Goal: Task Accomplishment & Management: Use online tool/utility

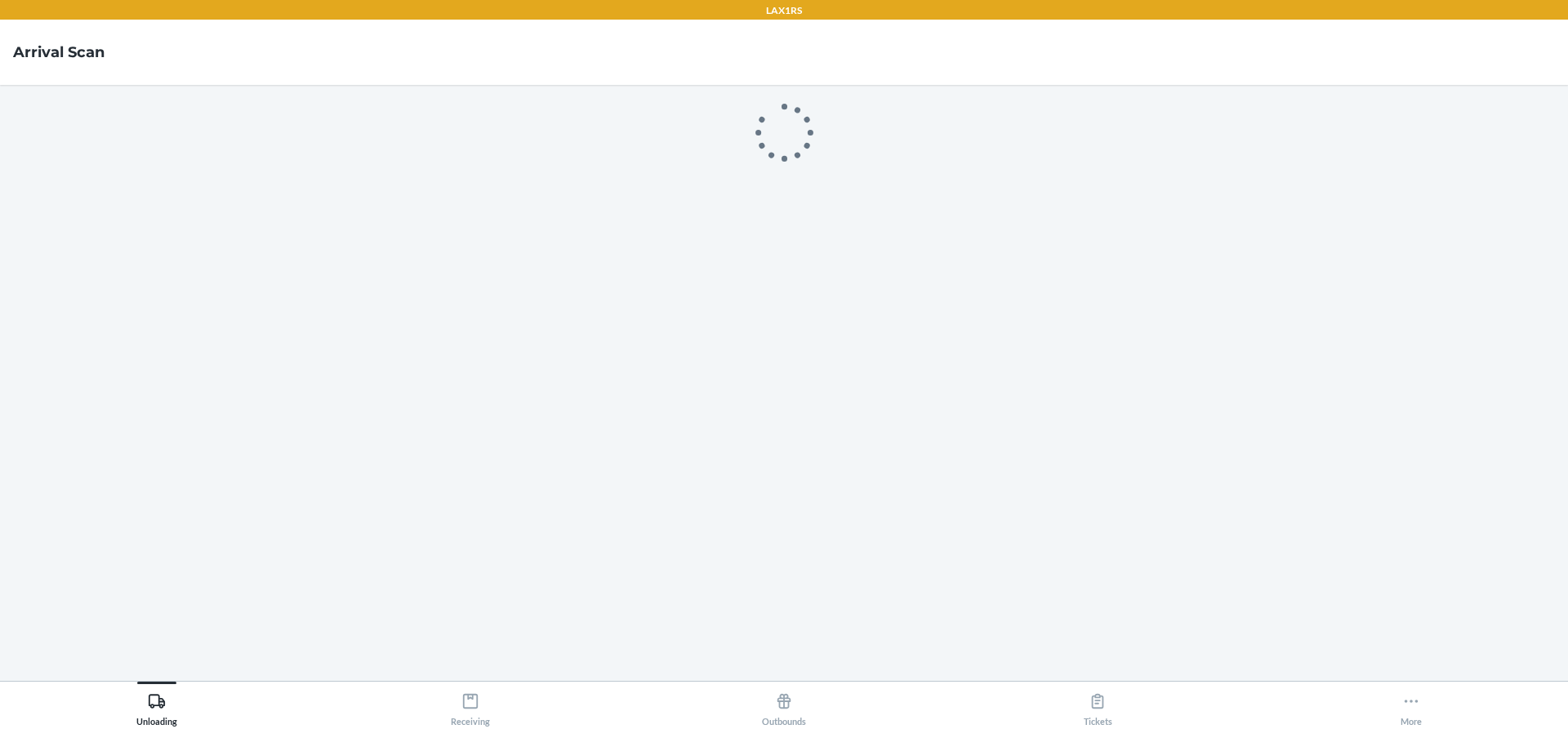
click at [1363, 681] on div "Unloading Receiving Outbounds Tickets More" at bounding box center [784, 705] width 1568 height 48
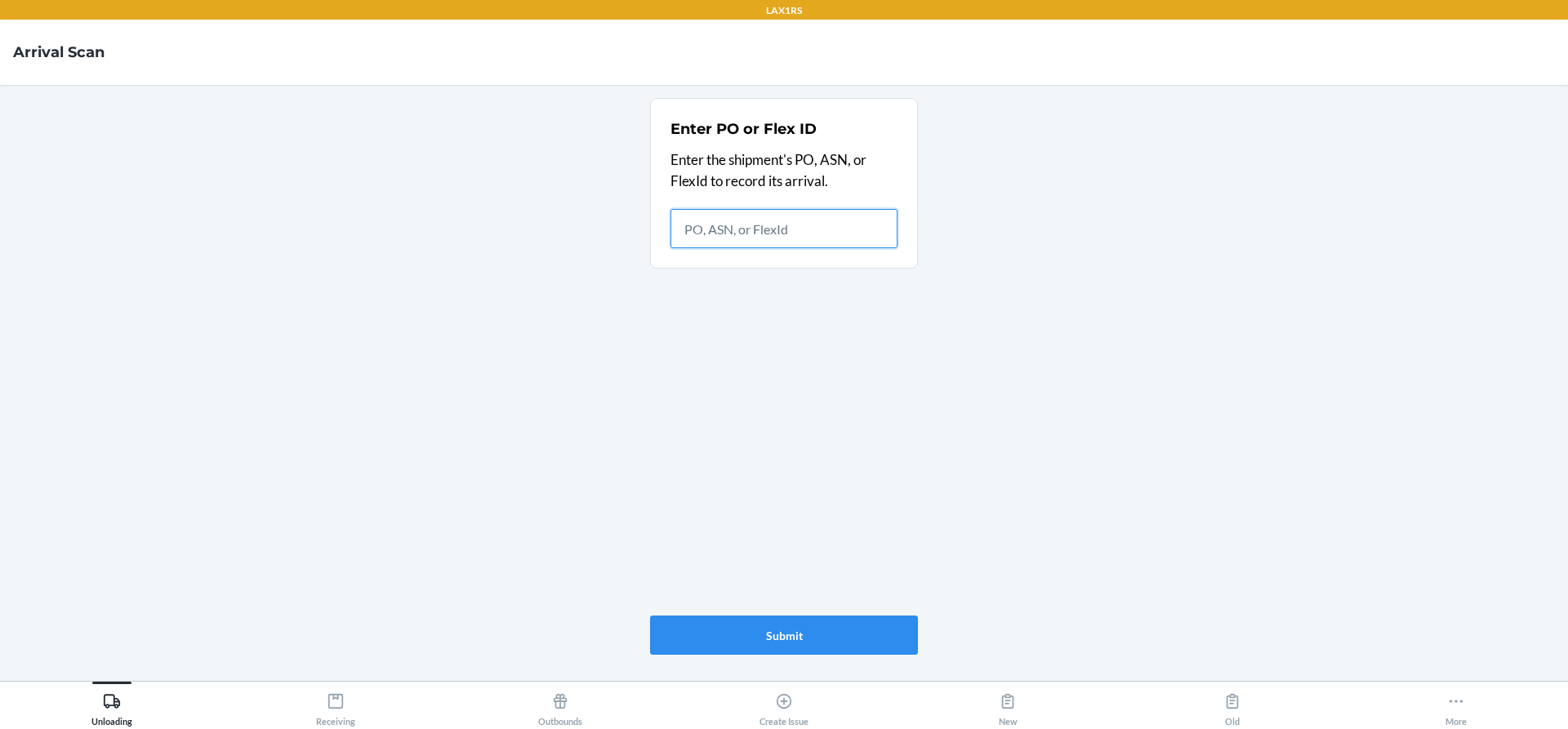
click at [1372, 698] on button "More" at bounding box center [1456, 704] width 224 height 45
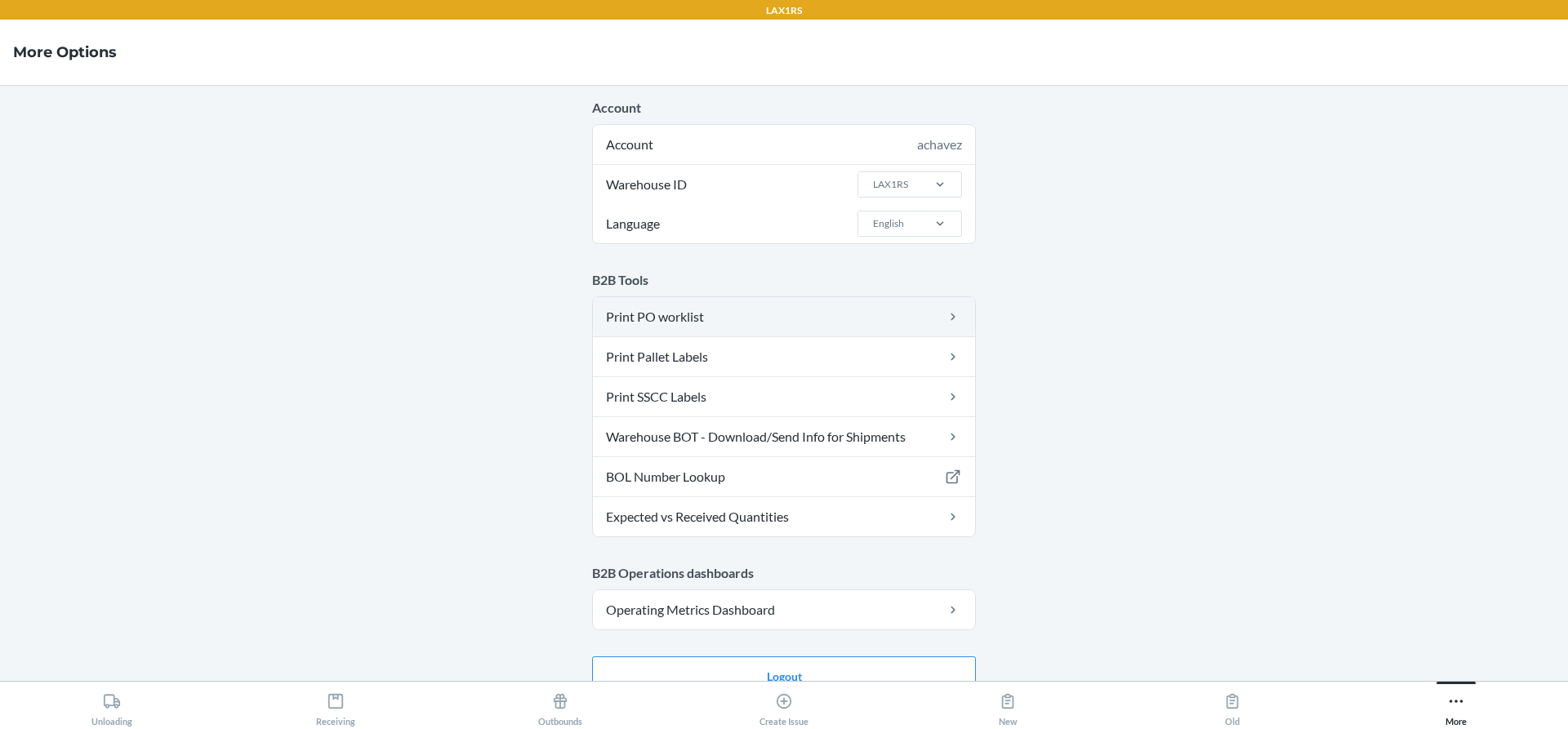
click at [786, 331] on link "Print PO worklist" at bounding box center [784, 316] width 382 height 39
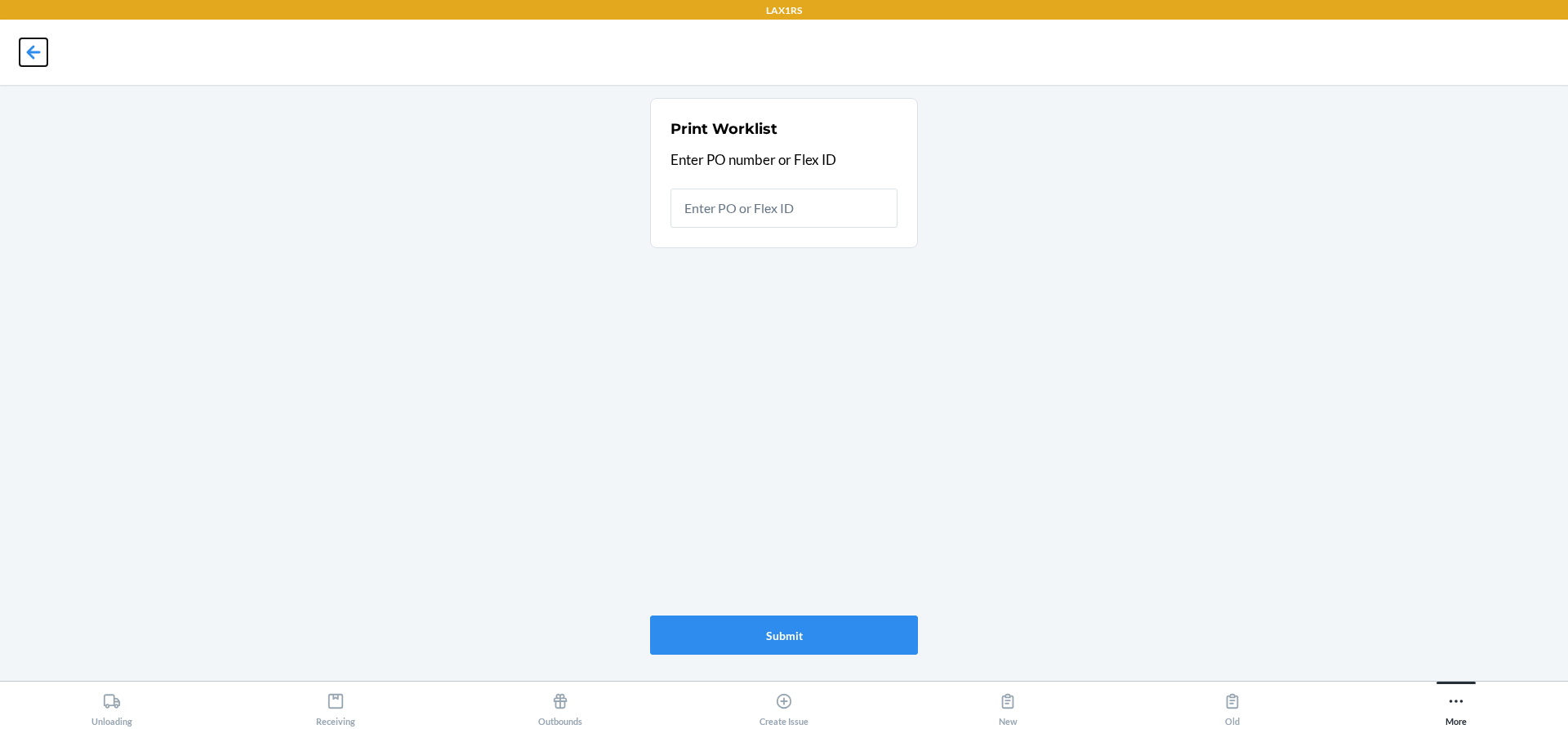
click at [27, 56] on icon at bounding box center [33, 52] width 28 height 28
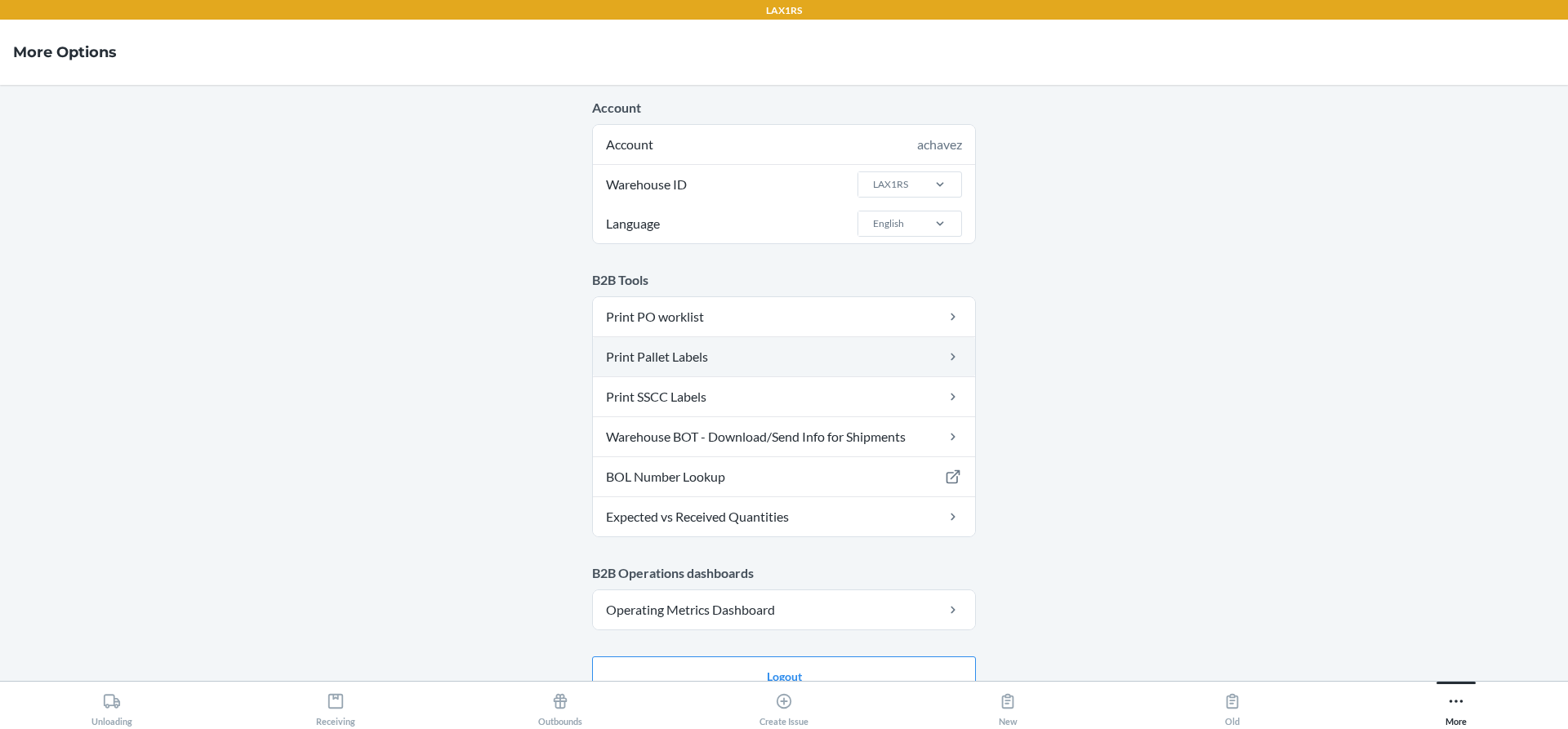
click at [859, 357] on link "Print Pallet Labels" at bounding box center [784, 357] width 382 height 39
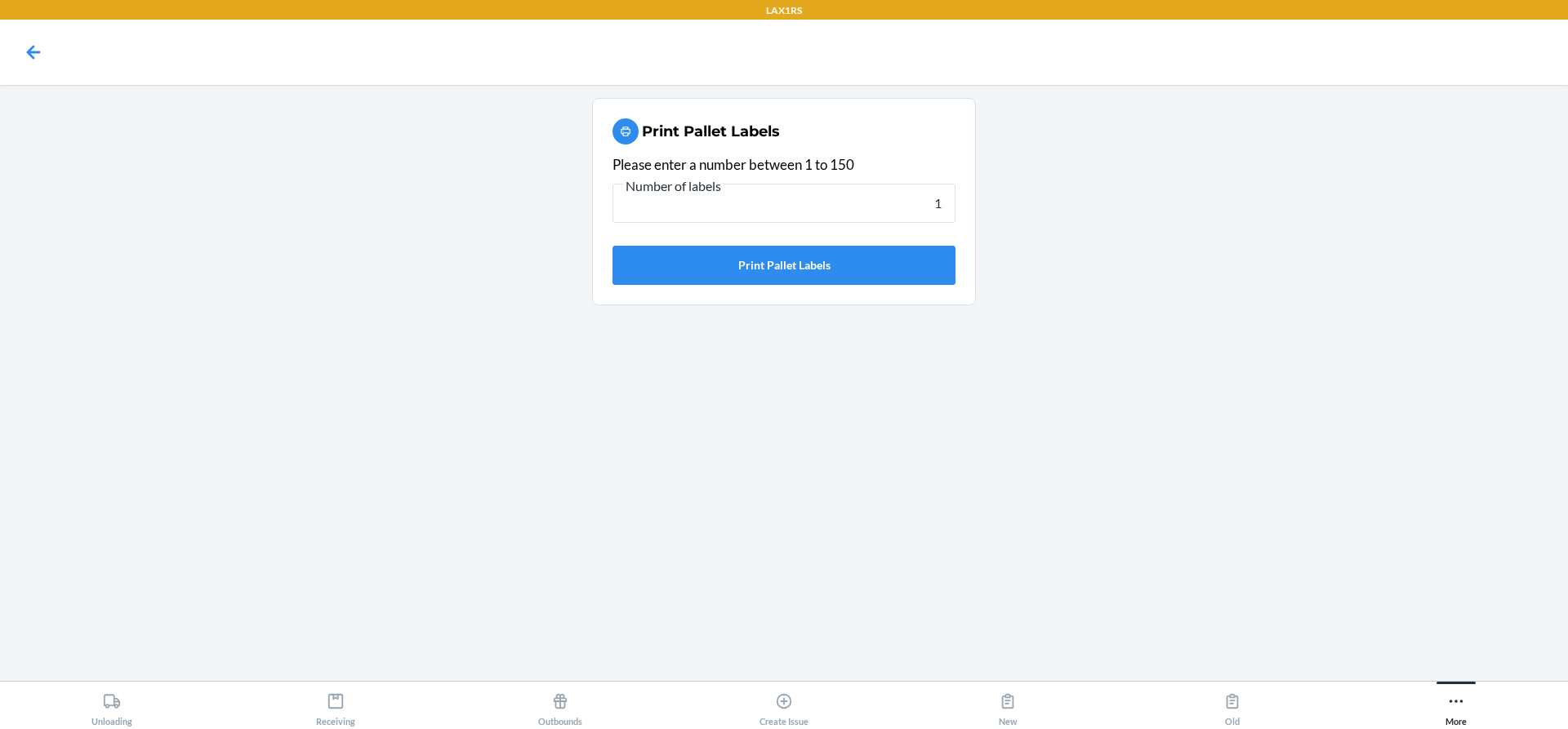
type input "1"
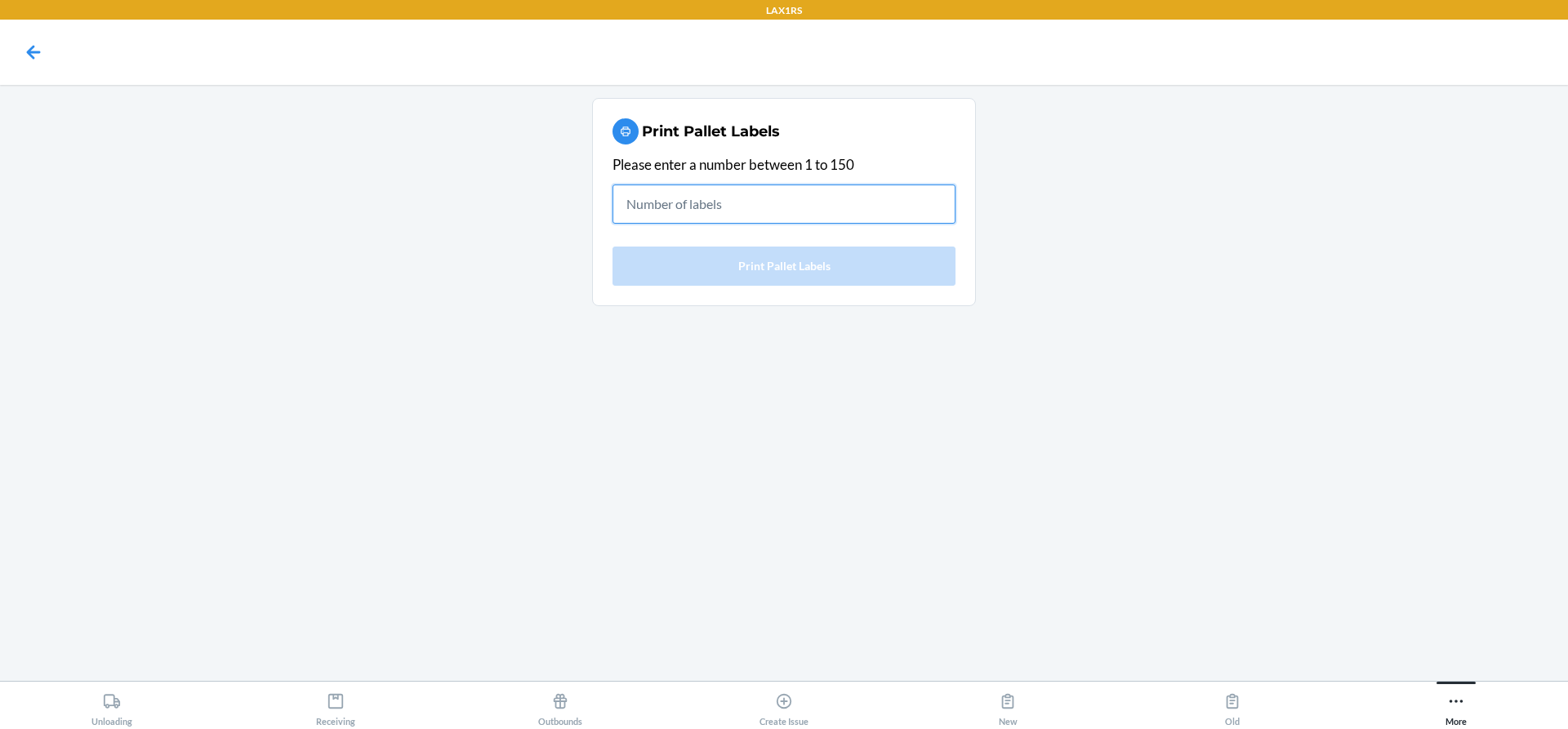
click at [902, 216] on input "text" at bounding box center [784, 204] width 343 height 39
type input "1"
click at [879, 228] on form "Please enter a number between 1 to 150" at bounding box center [784, 195] width 343 height 82
click at [877, 208] on input "text" at bounding box center [784, 204] width 343 height 39
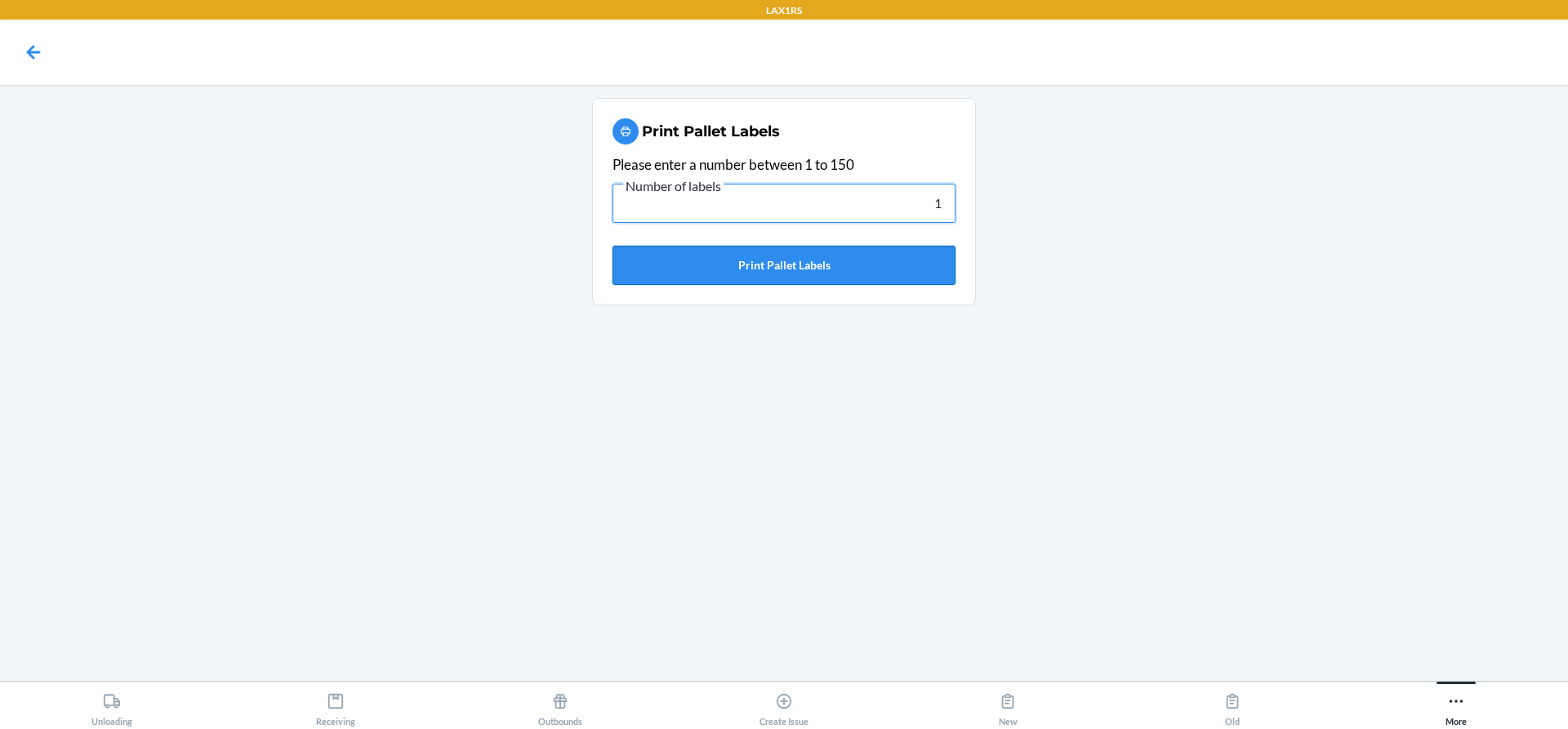
type input "1"
click at [781, 263] on button "Print Pallet Labels" at bounding box center [784, 265] width 343 height 39
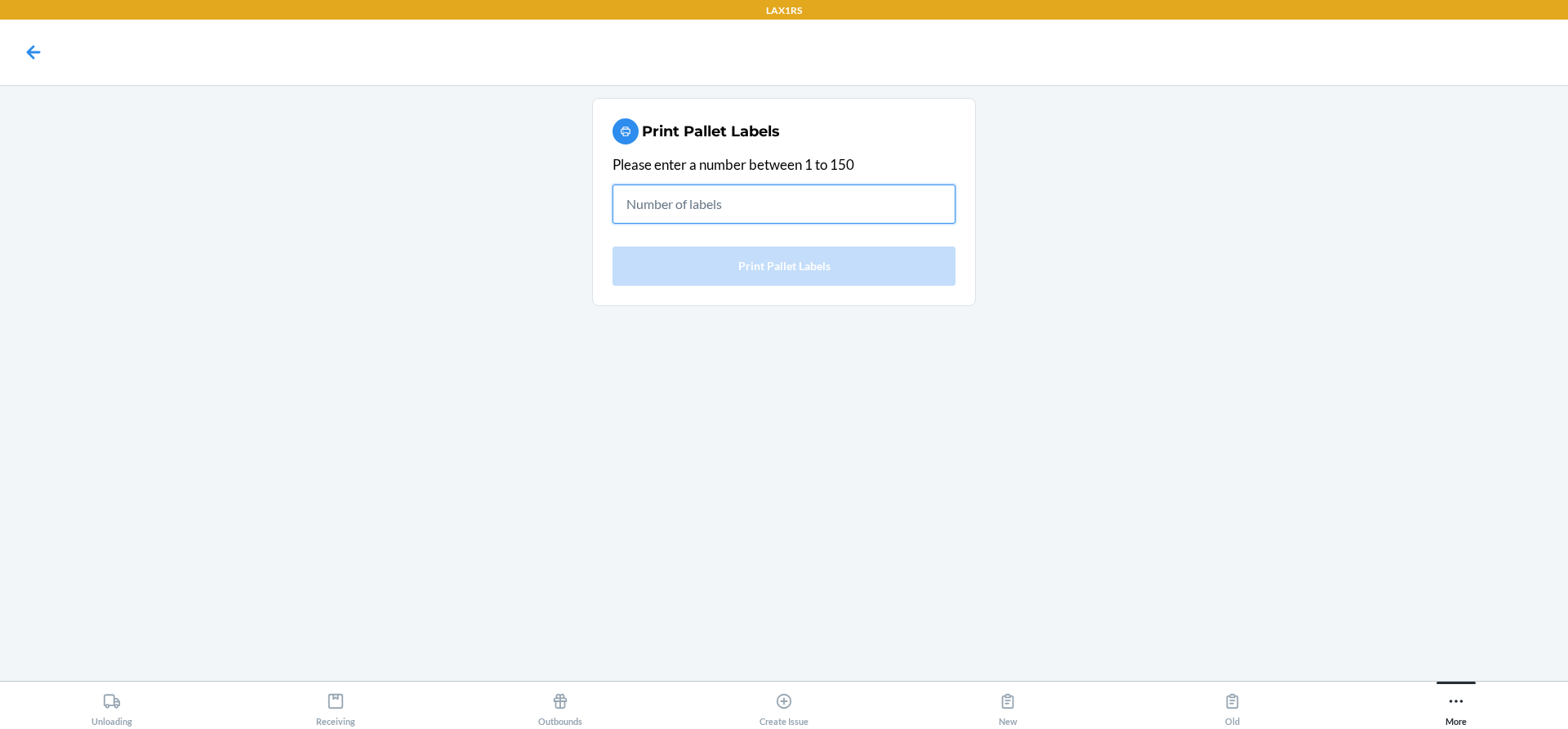
drag, startPoint x: 755, startPoint y: 213, endPoint x: 732, endPoint y: 197, distance: 28.0
click at [751, 213] on input "text" at bounding box center [784, 204] width 343 height 39
type input "1"
click at [744, 218] on input "text" at bounding box center [784, 204] width 343 height 39
type input "1"
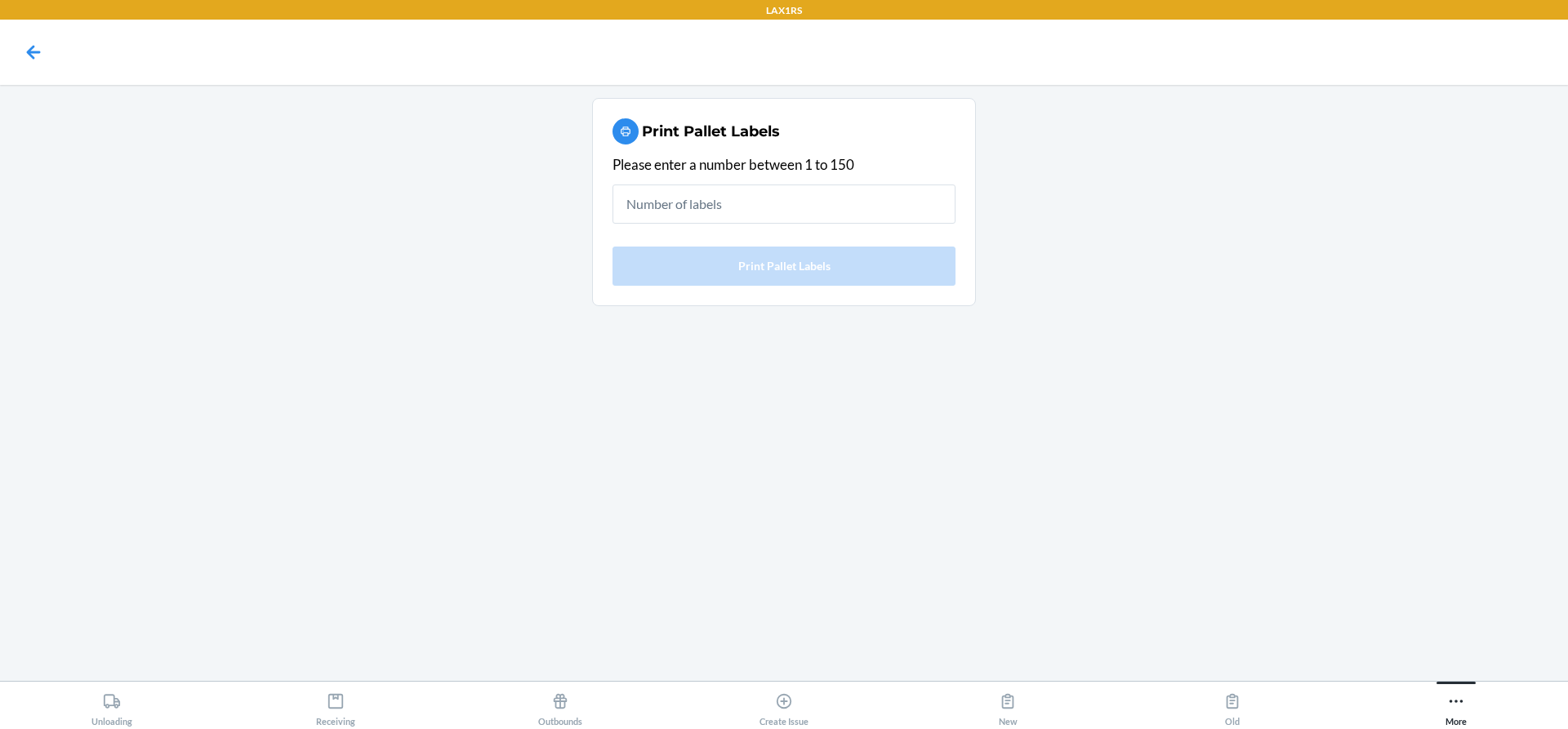
click at [1416, 618] on main "Print Pallet Labels Please enter a number between 1 to 150 Print Pallet Labels" at bounding box center [784, 383] width 1568 height 596
click at [687, 198] on input "text" at bounding box center [784, 204] width 343 height 39
type input "1"
click at [1458, 686] on div "More" at bounding box center [1456, 705] width 21 height 41
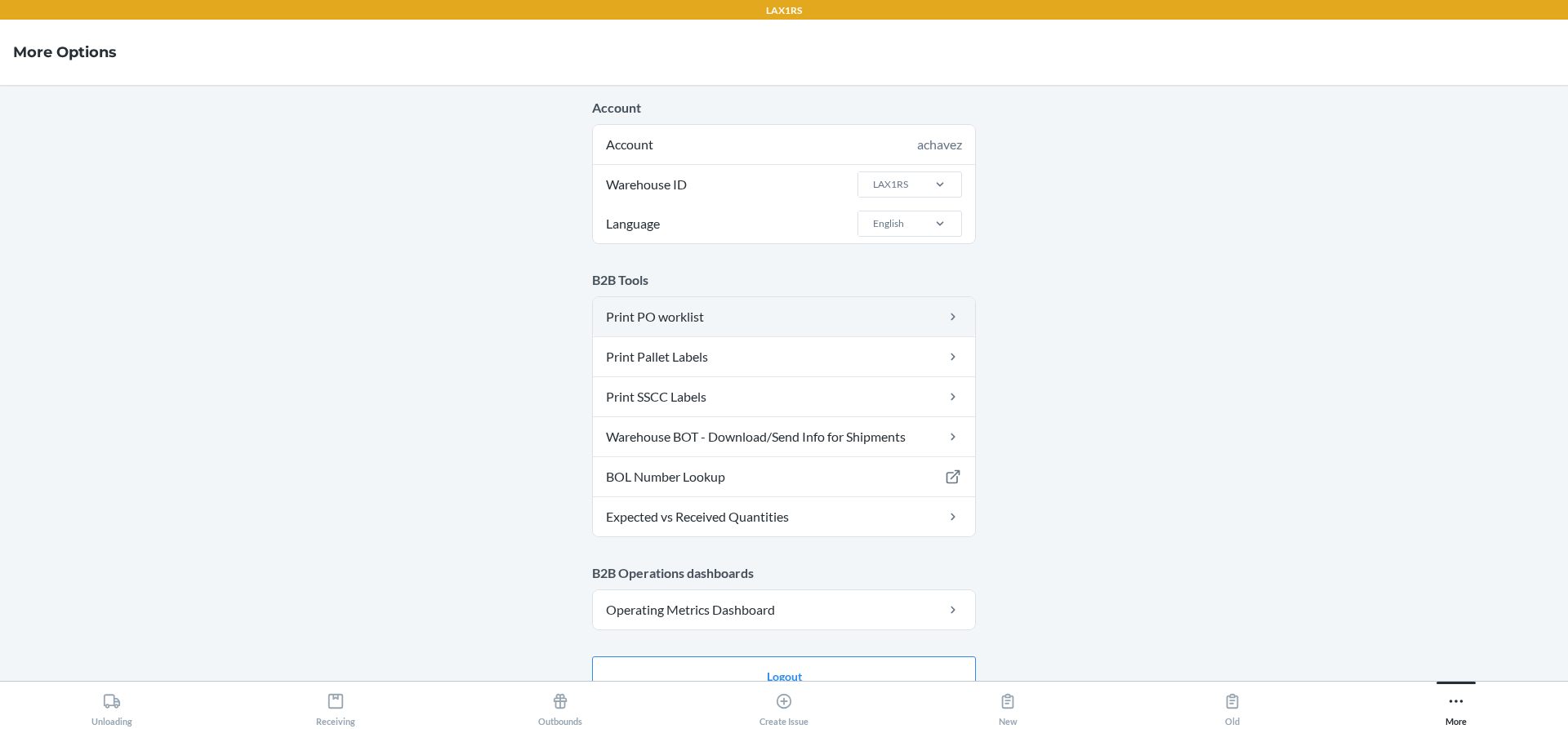
click at [754, 317] on link "Print PO worklist" at bounding box center [784, 316] width 382 height 39
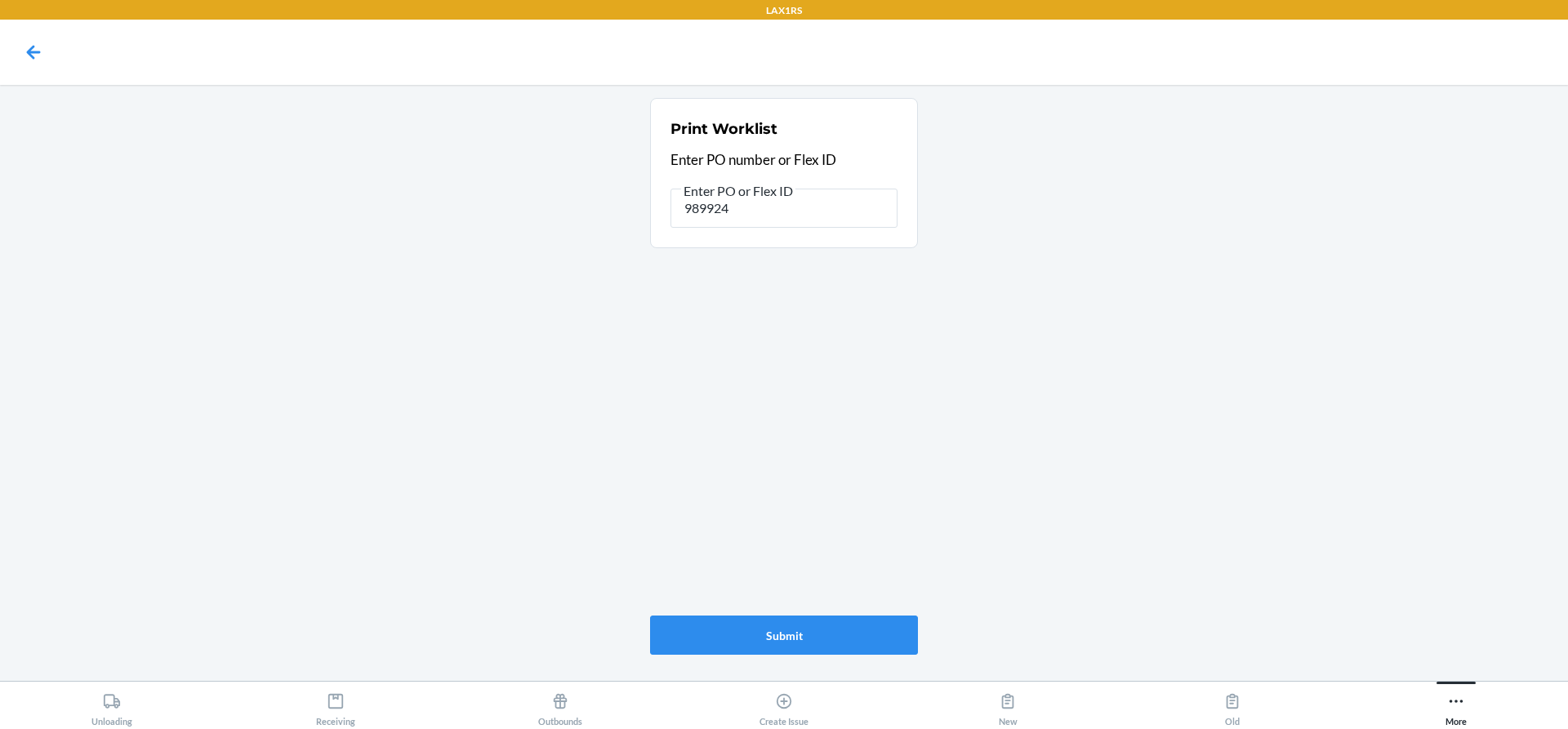
type input "9899247"
click at [705, 148] on div "Print Worklist Enter PO number or Flex ID Enter PO or Flex ID 9899247" at bounding box center [784, 173] width 227 height 119
click at [791, 221] on input "9899247" at bounding box center [784, 208] width 227 height 39
type input "9899801"
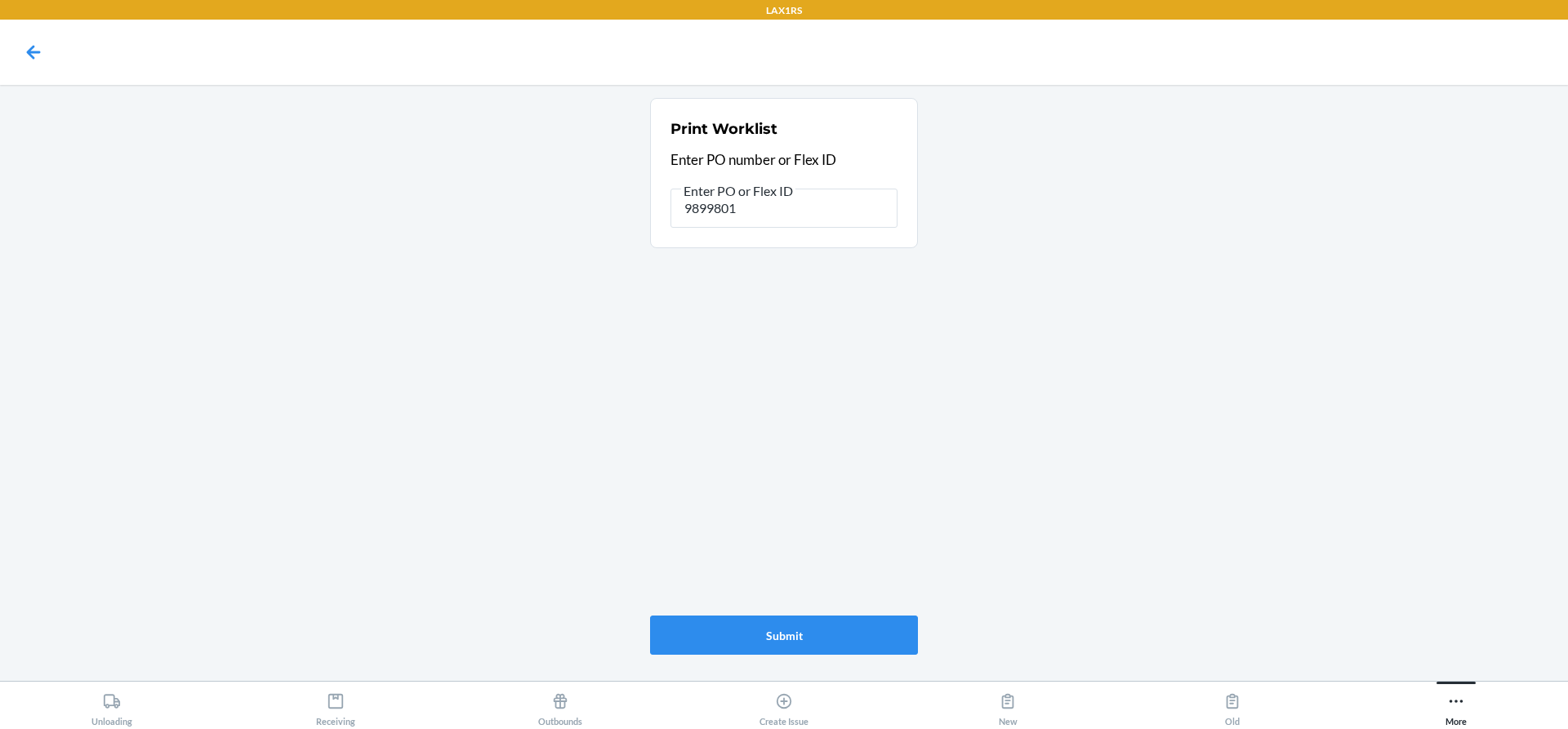
click at [423, 389] on main "Print Worklist Enter PO number or Flex ID Enter PO or Flex ID 9899801 Submit" at bounding box center [784, 383] width 1568 height 596
click at [767, 214] on input "9899801" at bounding box center [784, 208] width 227 height 39
type input "9752136"
click at [740, 621] on button "Submit" at bounding box center [784, 635] width 268 height 39
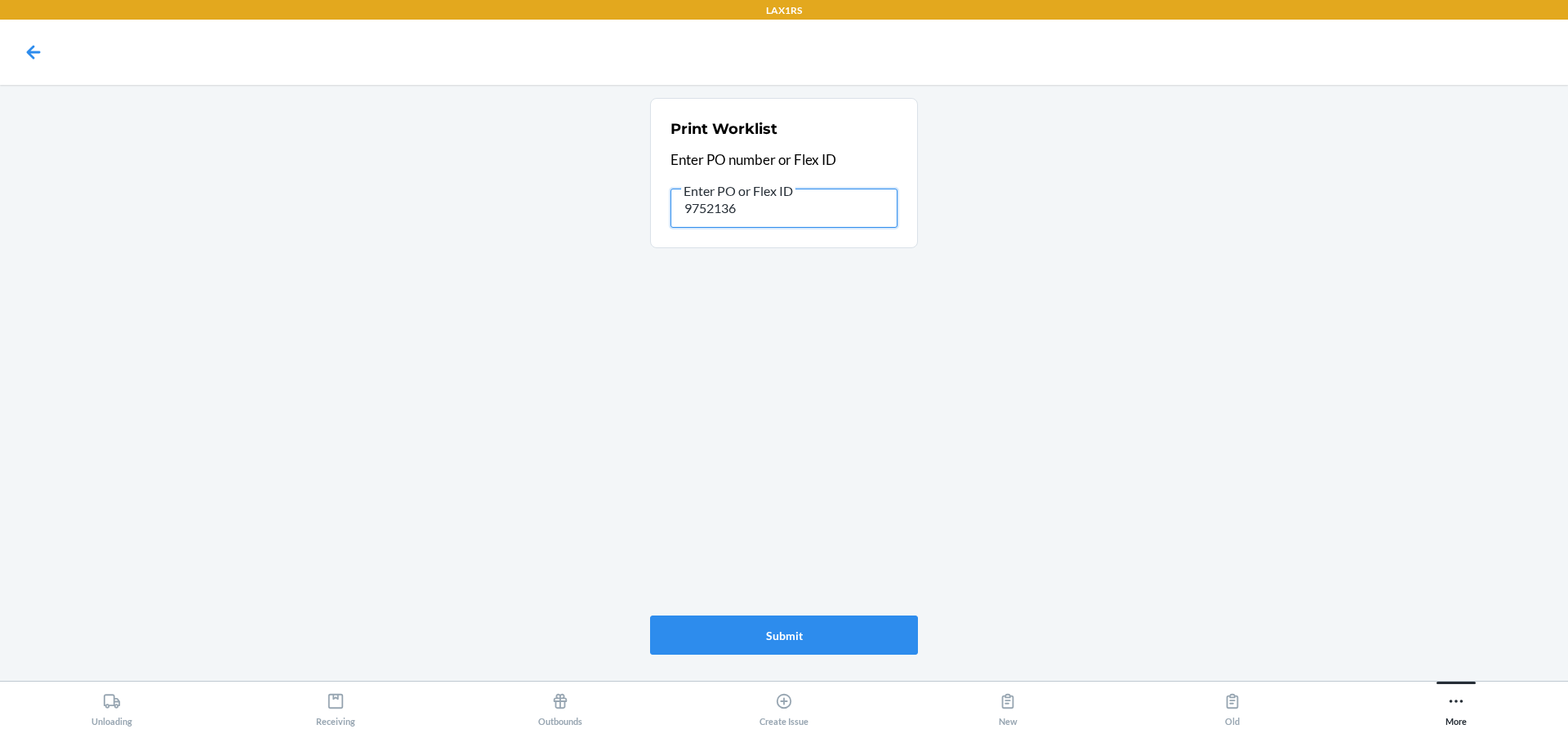
drag, startPoint x: 757, startPoint y: 208, endPoint x: 483, endPoint y: 198, distance: 274.2
click at [516, 203] on main "Print Worklist Enter PO number or Flex ID Enter PO or Flex ID 9752136 Submit" at bounding box center [784, 383] width 1568 height 596
type input "9907094"
click at [808, 644] on button "Submit" at bounding box center [784, 635] width 268 height 39
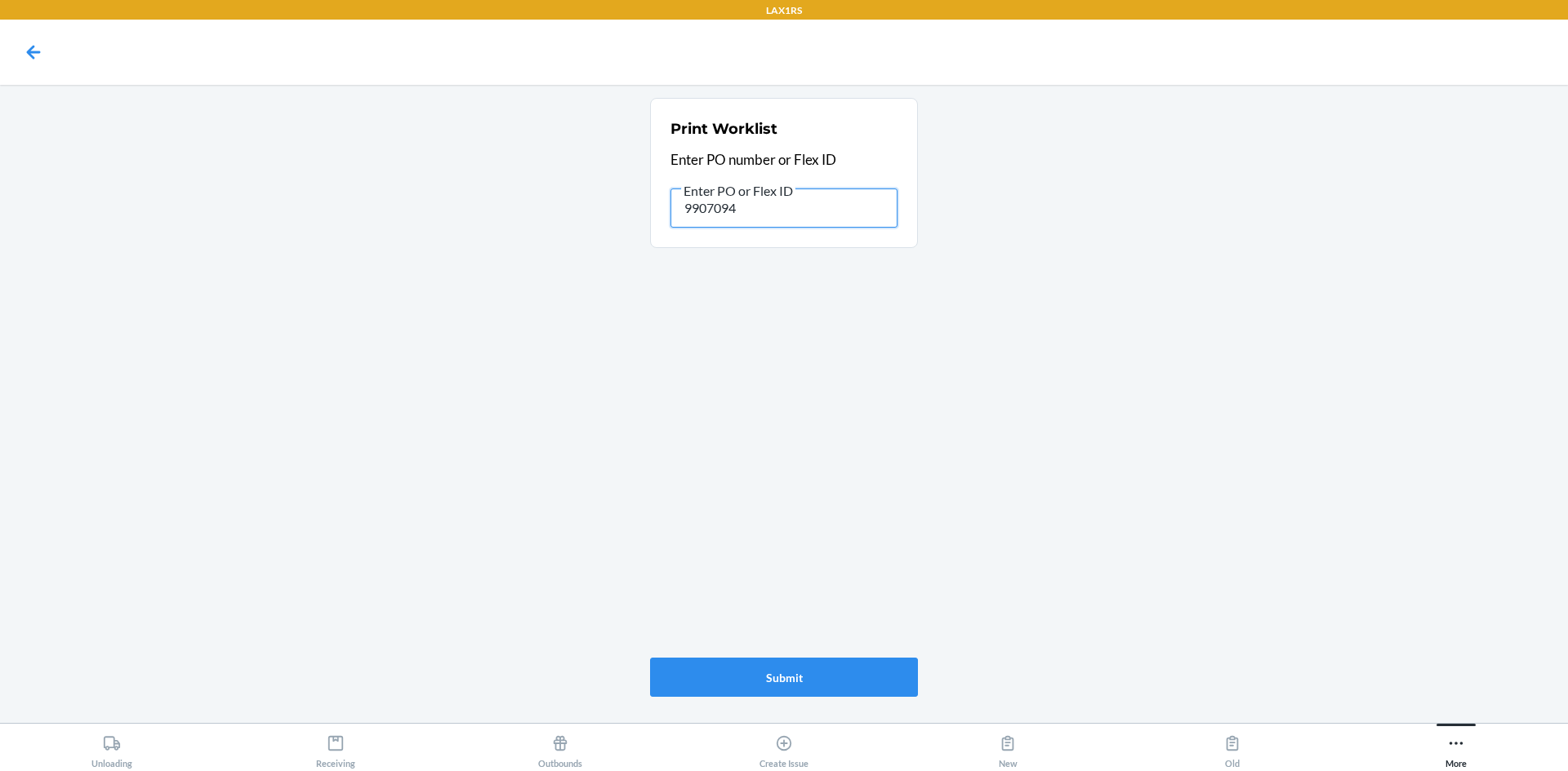
drag, startPoint x: 791, startPoint y: 212, endPoint x: 393, endPoint y: 209, distance: 398.0
click at [401, 211] on main "Print Worklist Enter PO number or Flex ID Enter PO or Flex ID 9907094 Submit" at bounding box center [784, 404] width 1568 height 638
type input "9752136"
click at [863, 672] on button "Submit" at bounding box center [784, 677] width 268 height 39
click at [418, 290] on main "Print Worklist Enter PO number or Flex ID Enter PO or Flex ID 9752136 Submit" at bounding box center [784, 404] width 1568 height 638
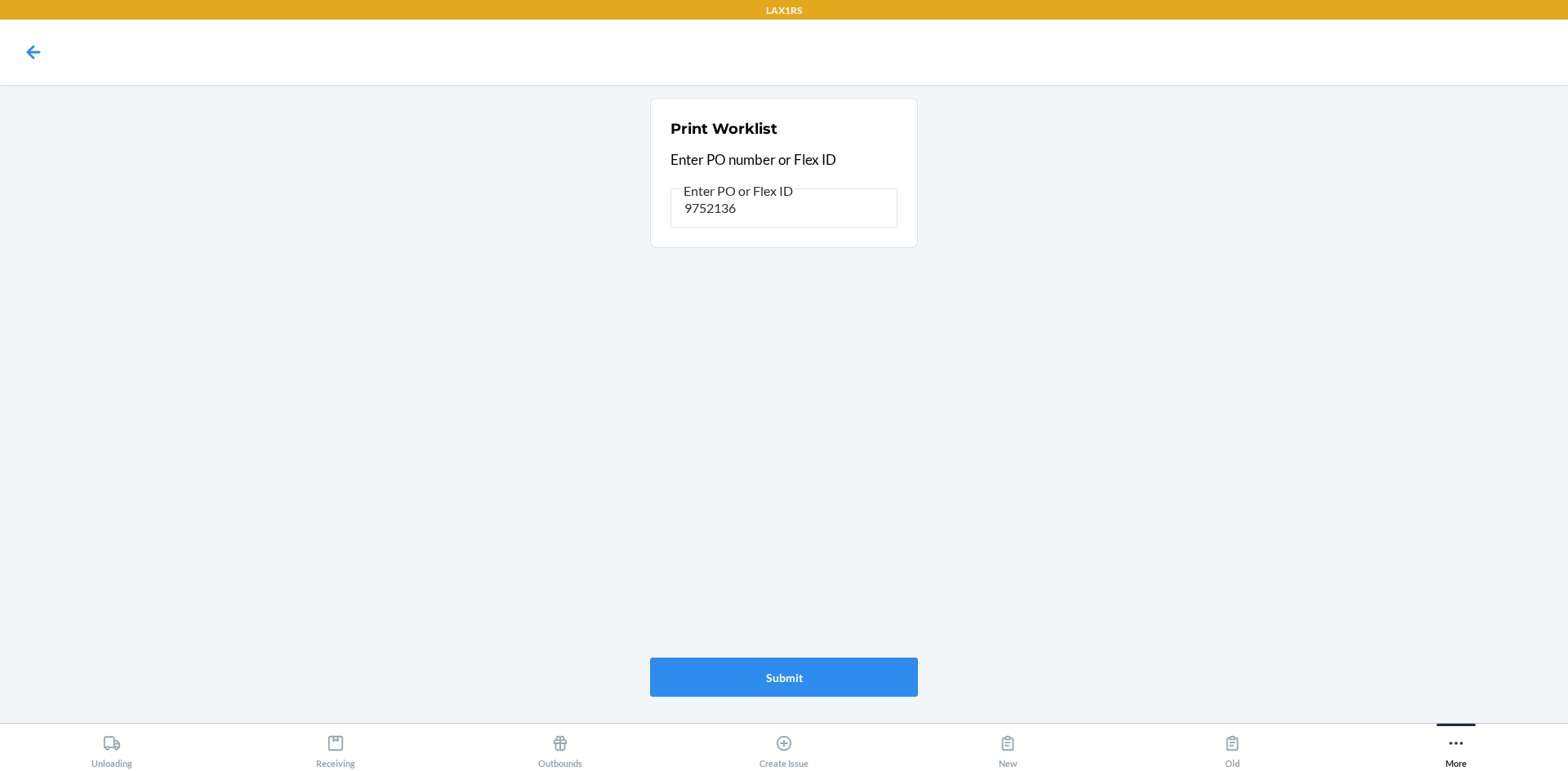
drag, startPoint x: 1223, startPoint y: 523, endPoint x: 1079, endPoint y: 413, distance: 181.2
click at [1208, 511] on main "Print Worklist Enter PO number or Flex ID Enter PO or Flex ID 9752136 Submit" at bounding box center [784, 404] width 1568 height 638
click at [759, 684] on button "Submit" at bounding box center [784, 677] width 268 height 39
click at [779, 216] on input "9752136" at bounding box center [784, 208] width 227 height 39
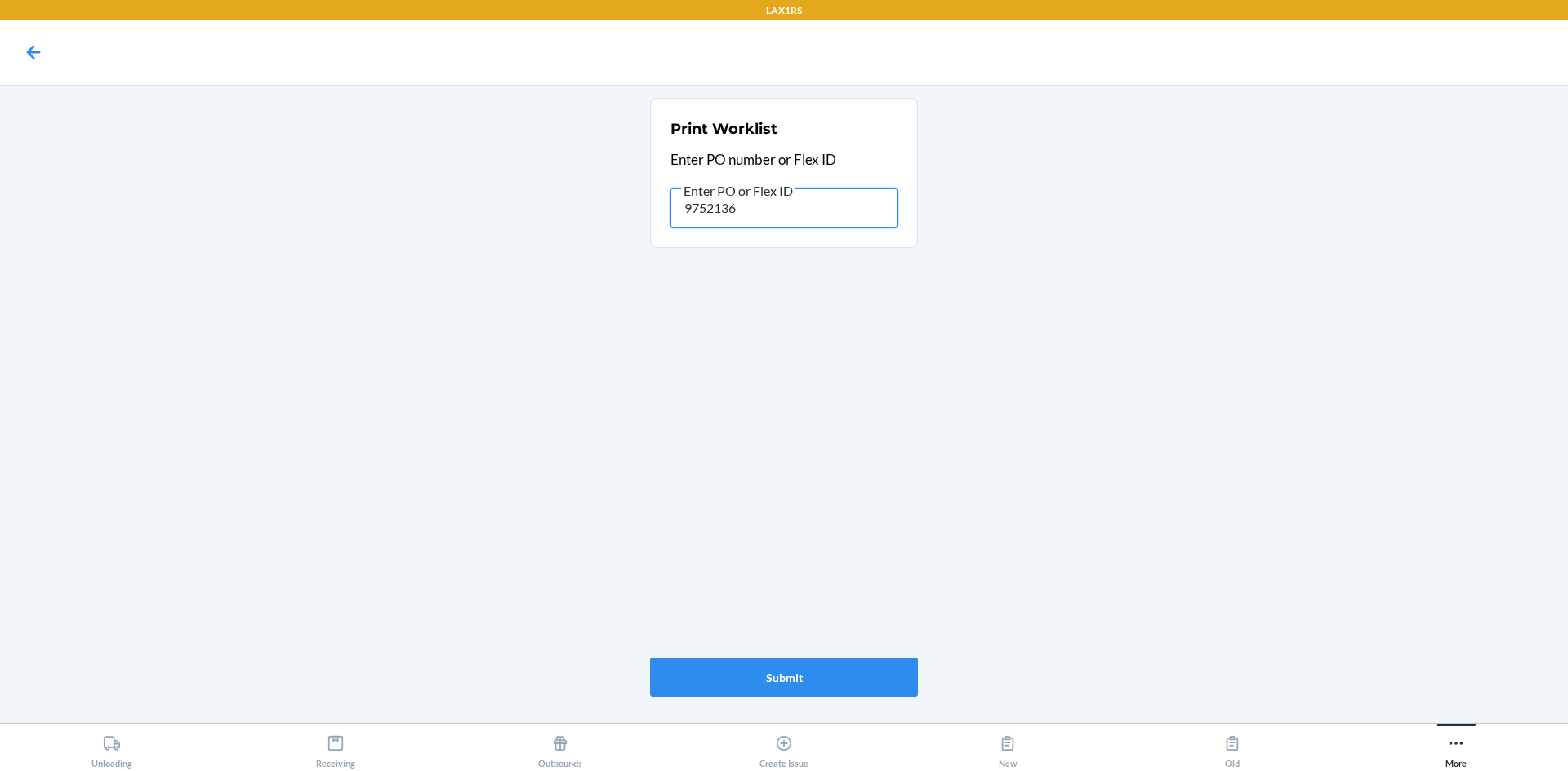
click at [779, 215] on input "9752136" at bounding box center [784, 208] width 227 height 39
type input "9848955"
click at [826, 686] on button "Submit" at bounding box center [784, 677] width 268 height 39
click at [763, 211] on input "9848955" at bounding box center [784, 208] width 227 height 39
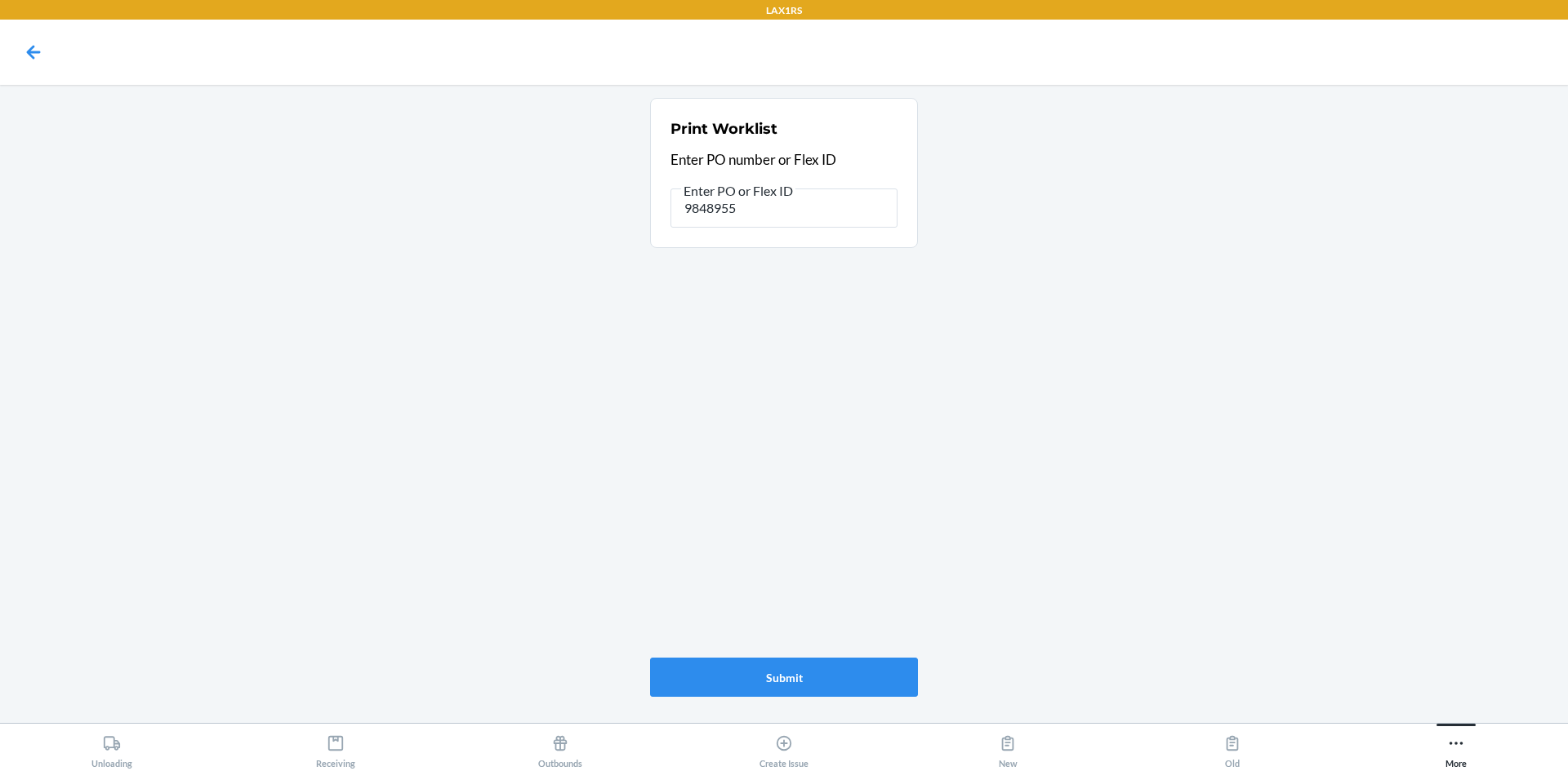
click at [1042, 313] on main "Print Worklist Enter PO number or Flex ID Enter PO or Flex ID 9848955 Submit" at bounding box center [784, 404] width 1568 height 638
click at [722, 684] on button "Submit" at bounding box center [784, 677] width 268 height 39
click at [882, 434] on div "Print Worklist Enter PO number or Flex ID Enter PO or Flex ID 9848955 Submit" at bounding box center [784, 398] width 268 height 612
click at [821, 460] on div "Print Worklist Enter PO number or Flex ID Enter PO or Flex ID 9848955 Submit" at bounding box center [784, 398] width 268 height 612
click at [742, 205] on input "9848955" at bounding box center [784, 208] width 227 height 39
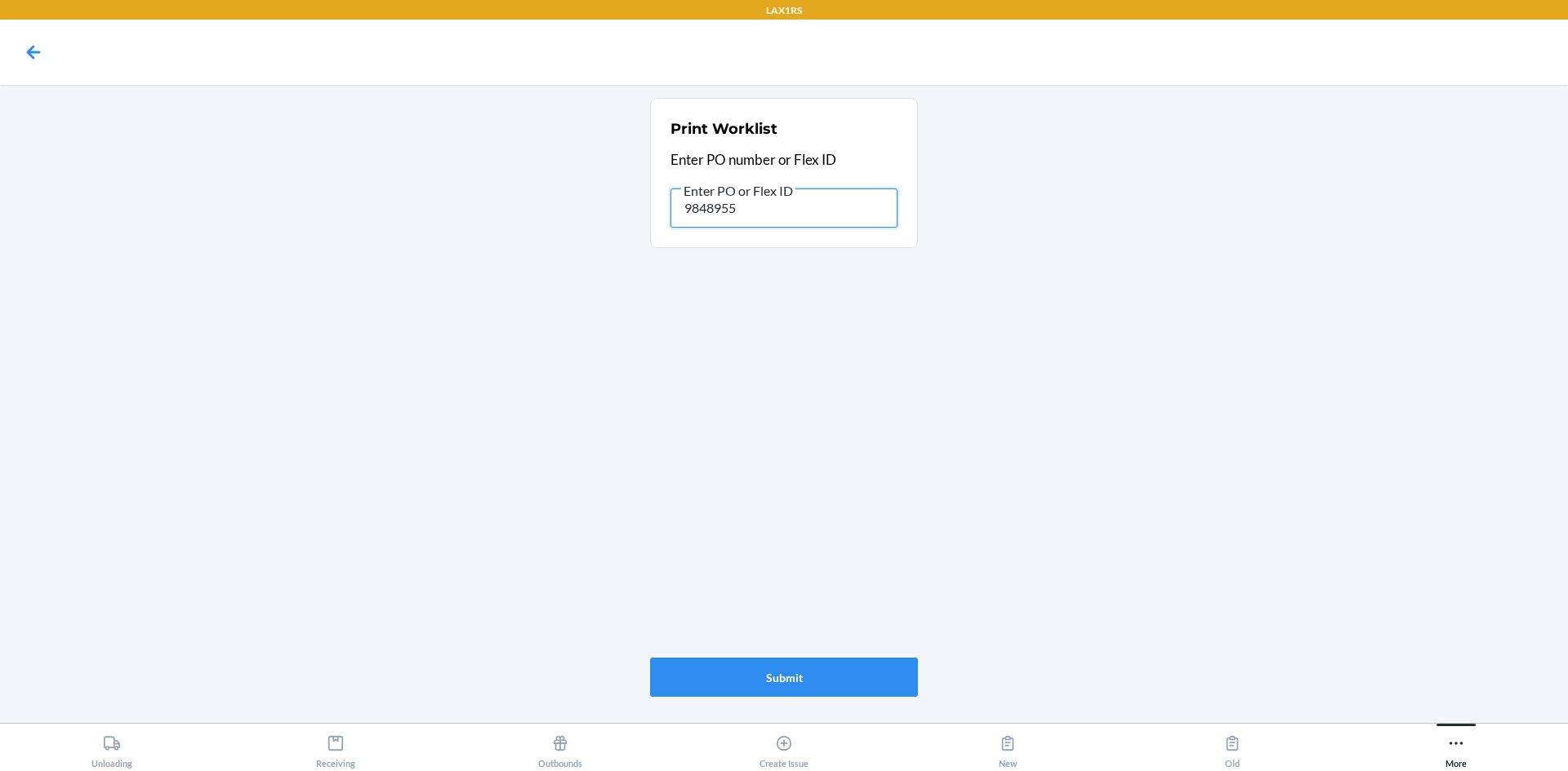
click at [742, 205] on input "9848955" at bounding box center [784, 208] width 227 height 39
type input "9902159"
click at [721, 682] on button "Submit" at bounding box center [784, 677] width 268 height 39
click at [848, 693] on button "Submit" at bounding box center [784, 677] width 268 height 39
click at [811, 684] on button "Submit" at bounding box center [784, 677] width 268 height 39
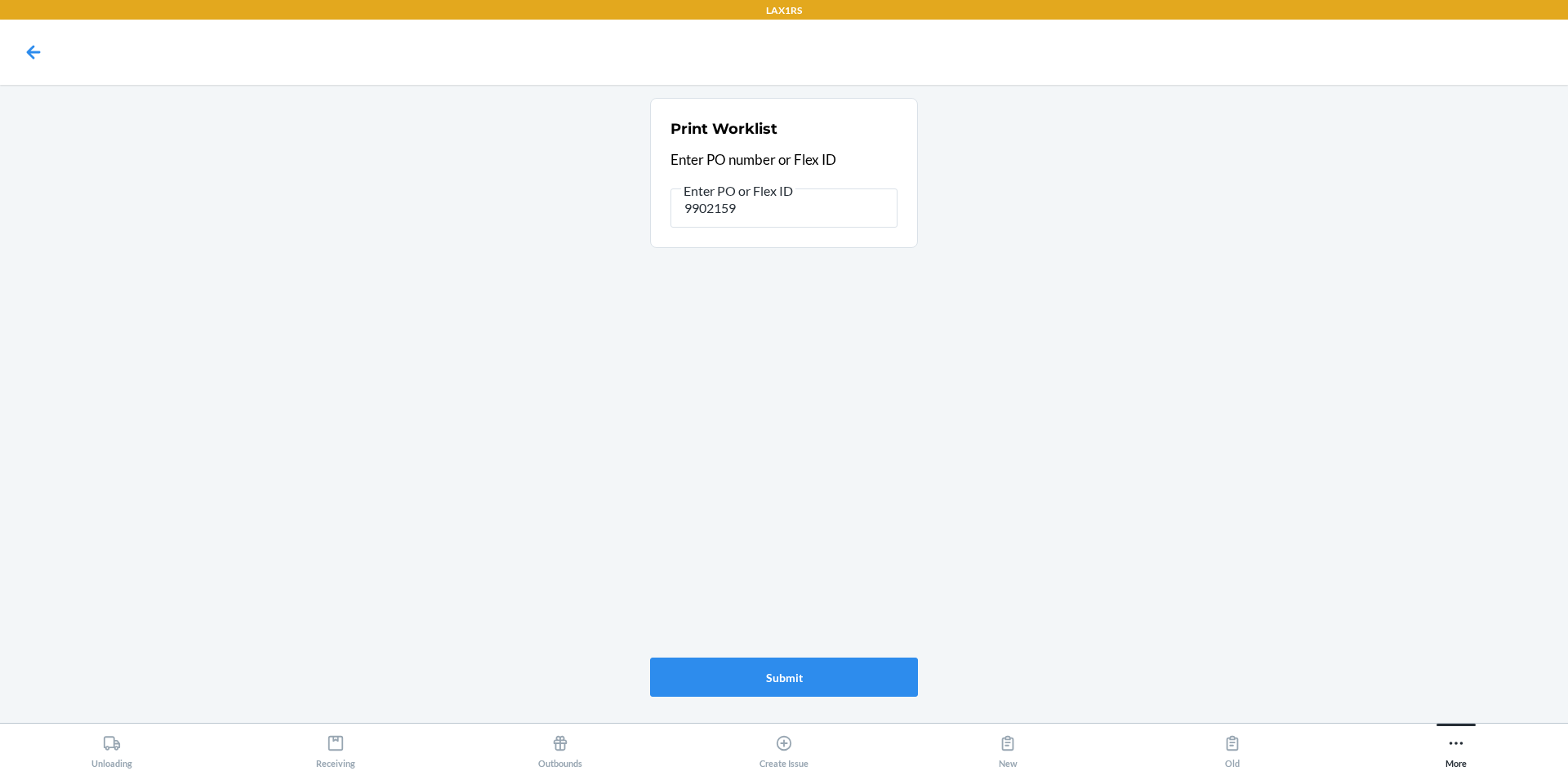
click at [1056, 281] on main "Print Worklist Enter PO number or Flex ID Enter PO or Flex ID 9902159 Submit" at bounding box center [784, 404] width 1568 height 638
drag, startPoint x: 743, startPoint y: 219, endPoint x: 494, endPoint y: 169, distance: 254.0
click at [560, 240] on main "Print Worklist Enter PO number or Flex ID Enter PO or Flex ID 9902159 Submit" at bounding box center [784, 404] width 1568 height 638
type input "9896159"
click at [875, 681] on button "Submit" at bounding box center [784, 677] width 268 height 39
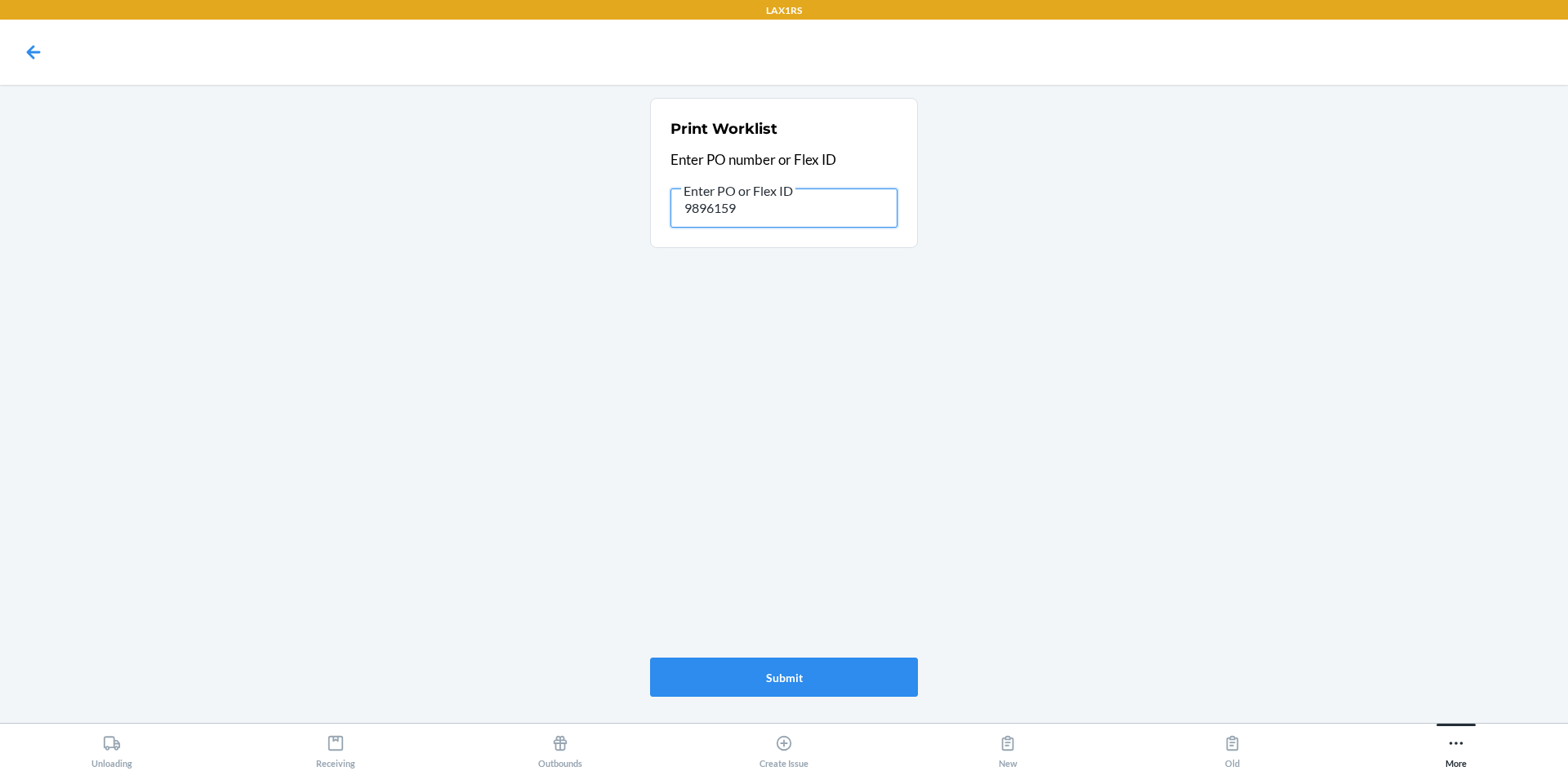
drag, startPoint x: 728, startPoint y: 200, endPoint x: 691, endPoint y: 204, distance: 37.2
click at [691, 204] on input "9896159" at bounding box center [784, 208] width 227 height 39
drag, startPoint x: 764, startPoint y: 208, endPoint x: 618, endPoint y: 200, distance: 146.2
click at [625, 201] on main "Print Worklist Enter PO number or Flex ID Enter PO or Flex ID 9896159 Submit" at bounding box center [784, 404] width 1568 height 638
type input "9903589"
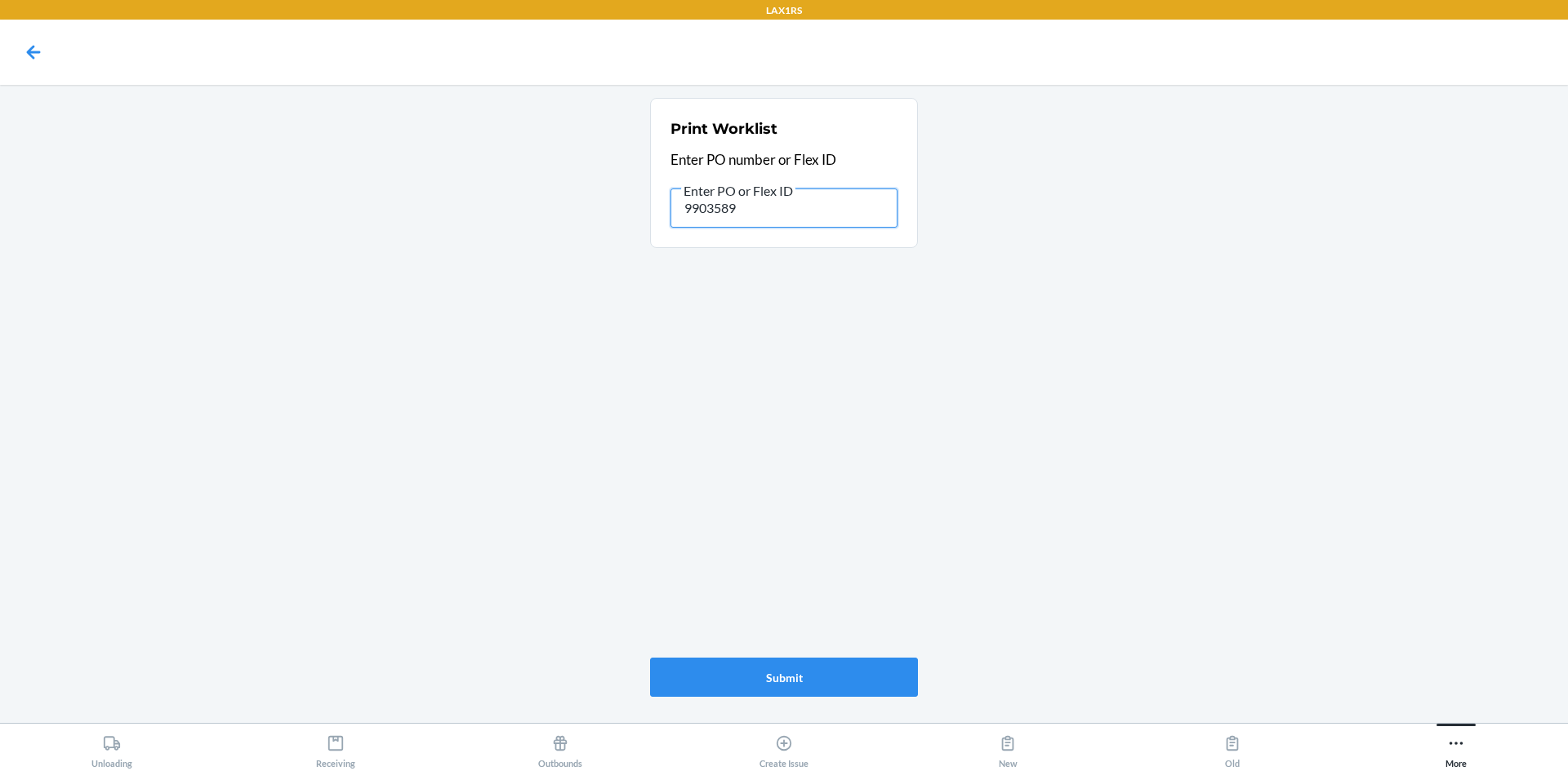
click at [693, 200] on input "9903589" at bounding box center [784, 208] width 227 height 39
paste input "89173"
type input "9891739"
click at [808, 670] on button "Submit" at bounding box center [784, 677] width 268 height 39
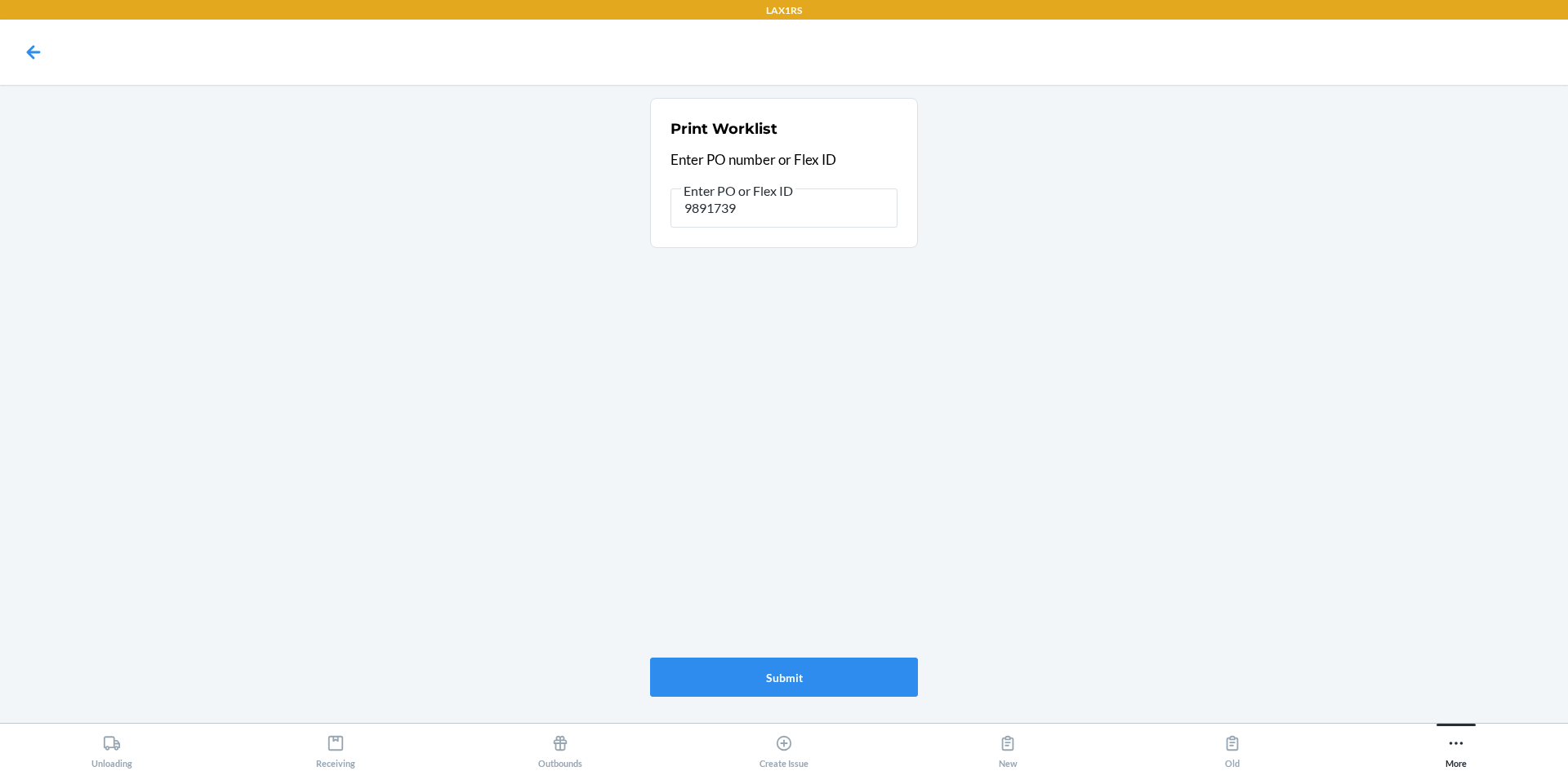
click at [954, 360] on main "Print Worklist Enter PO number or Flex ID Enter PO or Flex ID 9891739 Submit" at bounding box center [784, 404] width 1568 height 638
click at [1101, 448] on main "Print Worklist Enter PO number or Flex ID Enter PO or Flex ID 9891739 Submit" at bounding box center [784, 404] width 1568 height 638
